Goal: Communication & Community: Answer question/provide support

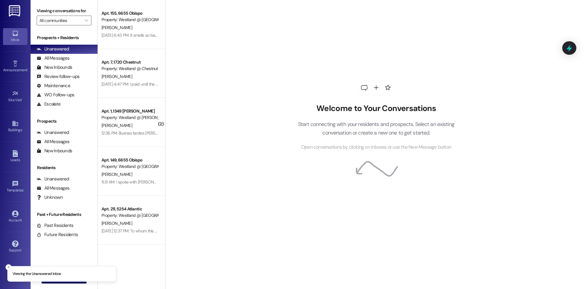
click at [12, 135] on div "Buildings Go to Buildings" at bounding box center [15, 127] width 24 height 30
click at [13, 130] on div "Buildings" at bounding box center [15, 130] width 31 height 6
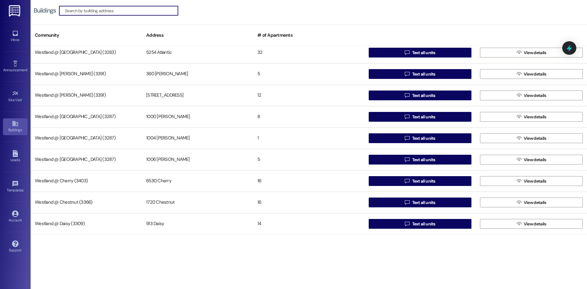
scroll to position [141, 0]
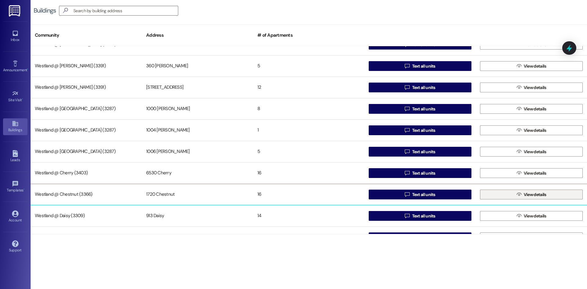
click at [522, 193] on span "View details" at bounding box center [534, 194] width 25 height 6
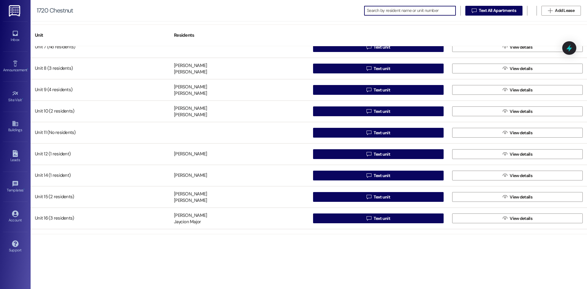
scroll to position [143, 0]
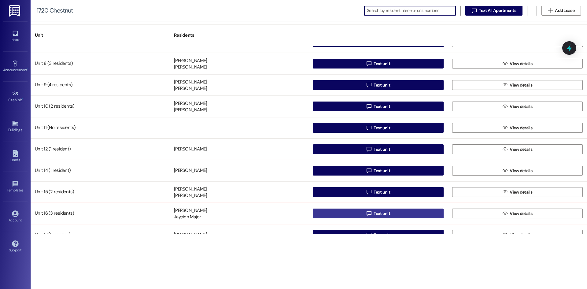
click at [352, 214] on button " Text unit" at bounding box center [378, 213] width 130 height 10
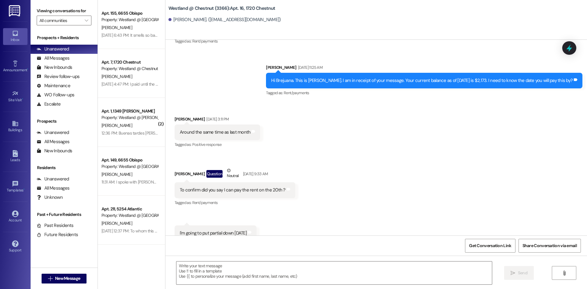
scroll to position [2050, 0]
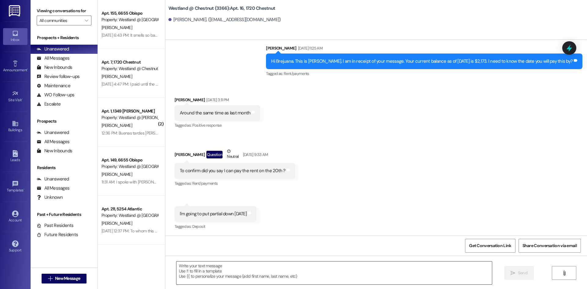
click at [264, 269] on textarea at bounding box center [333, 272] width 315 height 23
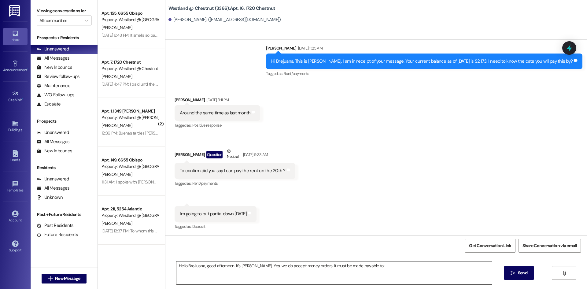
click at [374, 266] on textarea "Hello BreJuana, good afternoon. It's [PERSON_NAME]. Yes, we do accept money ord…" at bounding box center [333, 272] width 315 height 23
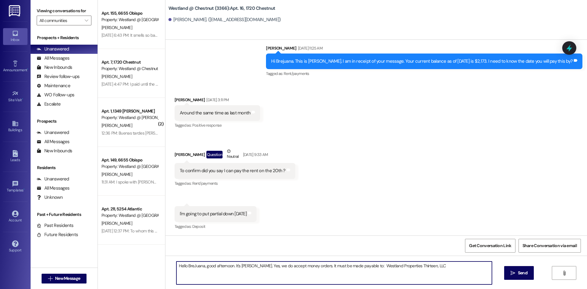
click at [390, 271] on textarea "Hello BreJuana, good afternoon. It's [PERSON_NAME]. Yes, we do accept money ord…" at bounding box center [333, 272] width 315 height 23
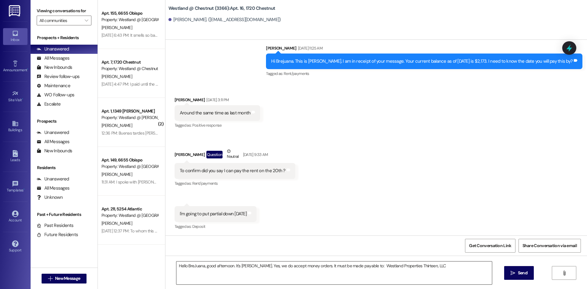
click at [439, 271] on textarea "Hello BreJuana, good afternoon. It's [PERSON_NAME]. Yes, we do accept money ord…" at bounding box center [333, 272] width 315 height 23
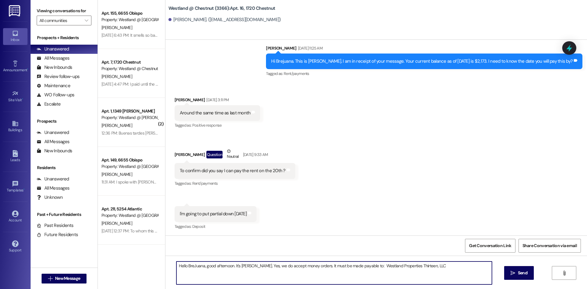
click at [450, 268] on textarea "Hello BreJuana, good afternoon. It's [PERSON_NAME]. Yes, we do accept money ord…" at bounding box center [333, 272] width 315 height 23
type textarea "Hello BreJuana, good afternoon. It's [PERSON_NAME]. Yes, we do accept money ord…"
